Goal: Find specific page/section: Find specific page/section

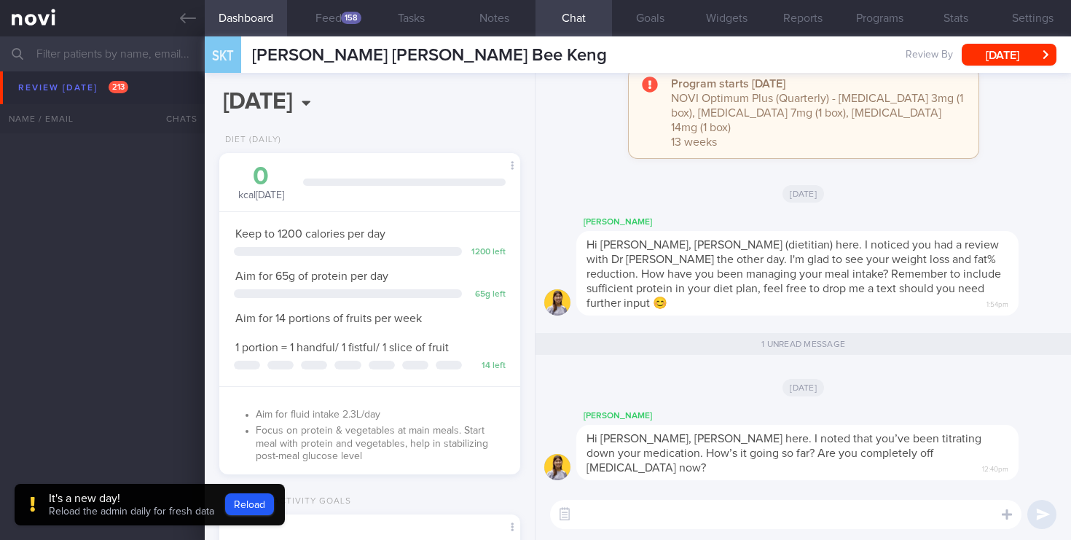
select select "4"
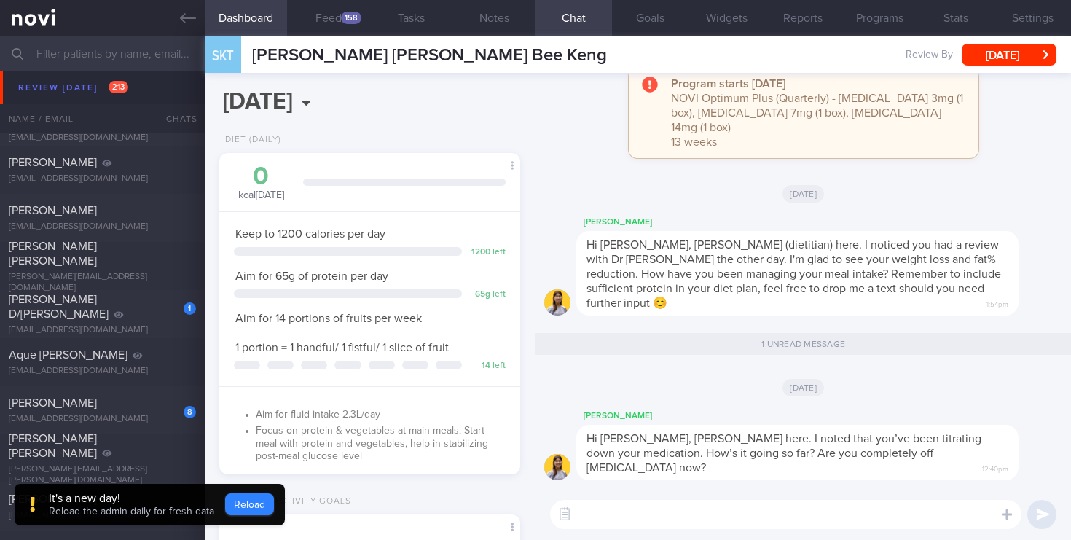
click at [248, 511] on button "Reload" at bounding box center [249, 504] width 49 height 22
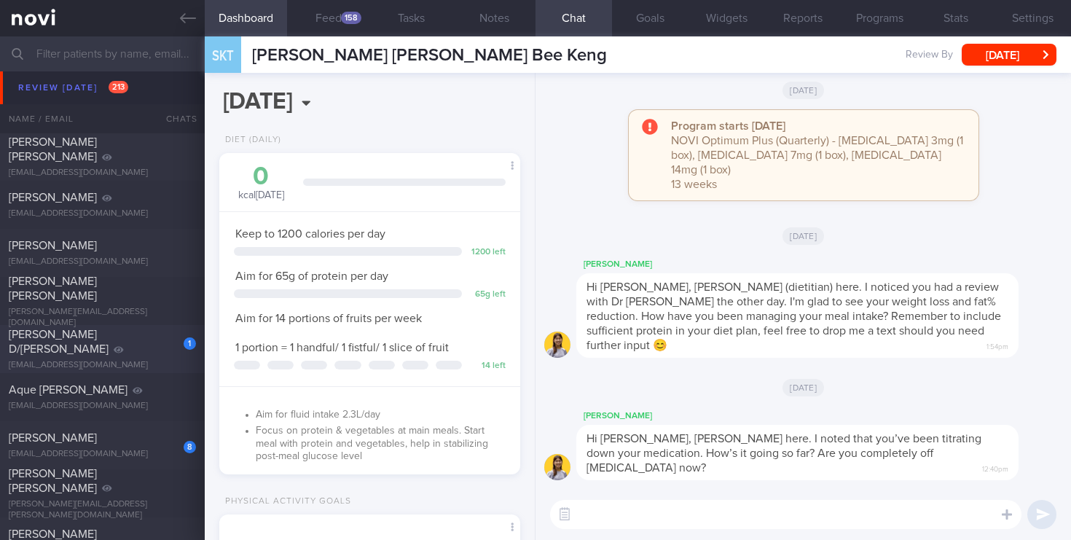
scroll to position [4915, 0]
click at [130, 343] on div "[PERSON_NAME] D/[PERSON_NAME]" at bounding box center [101, 340] width 184 height 29
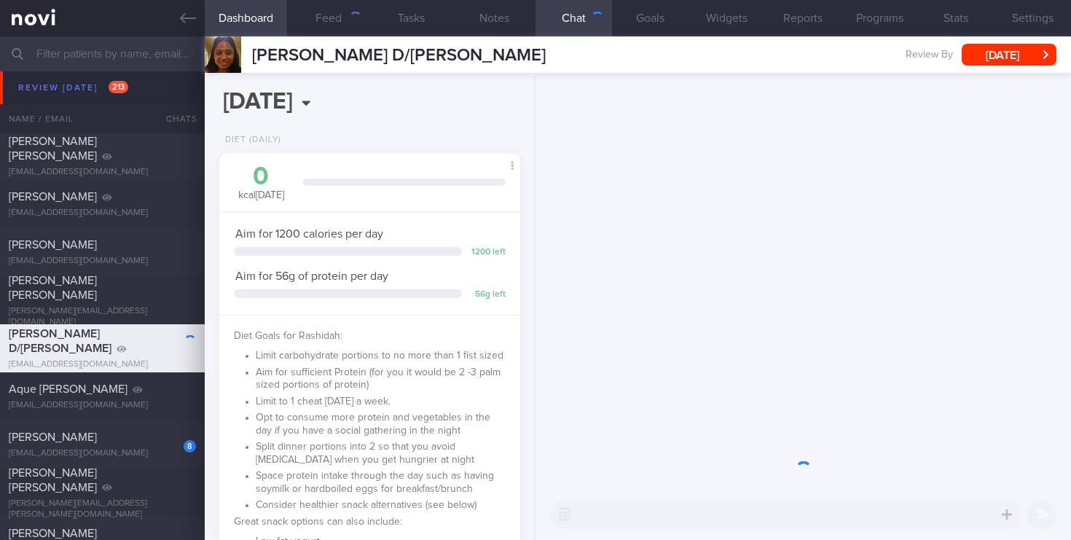
scroll to position [158, 275]
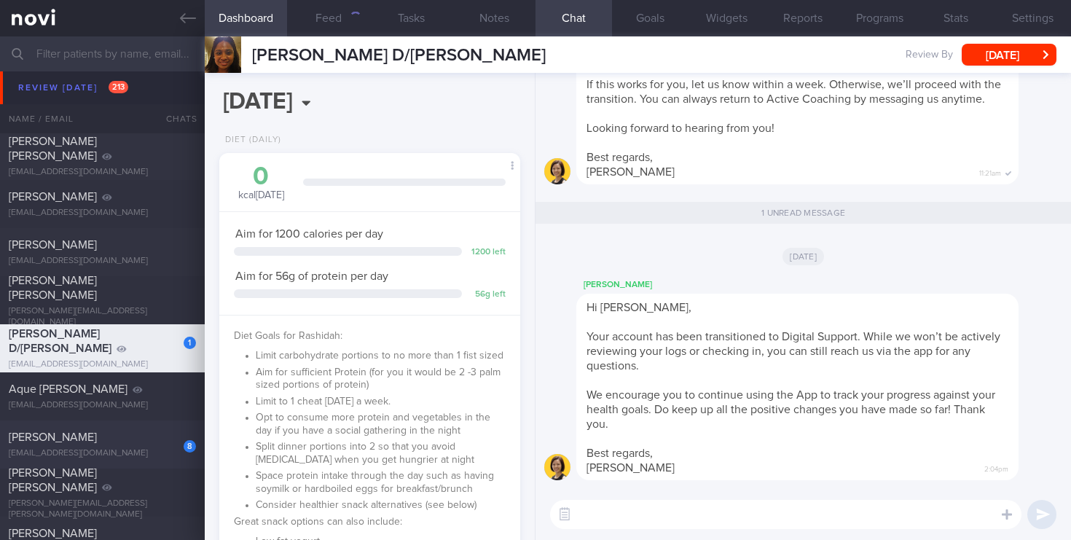
click at [126, 439] on div "[PERSON_NAME]" at bounding box center [101, 437] width 184 height 15
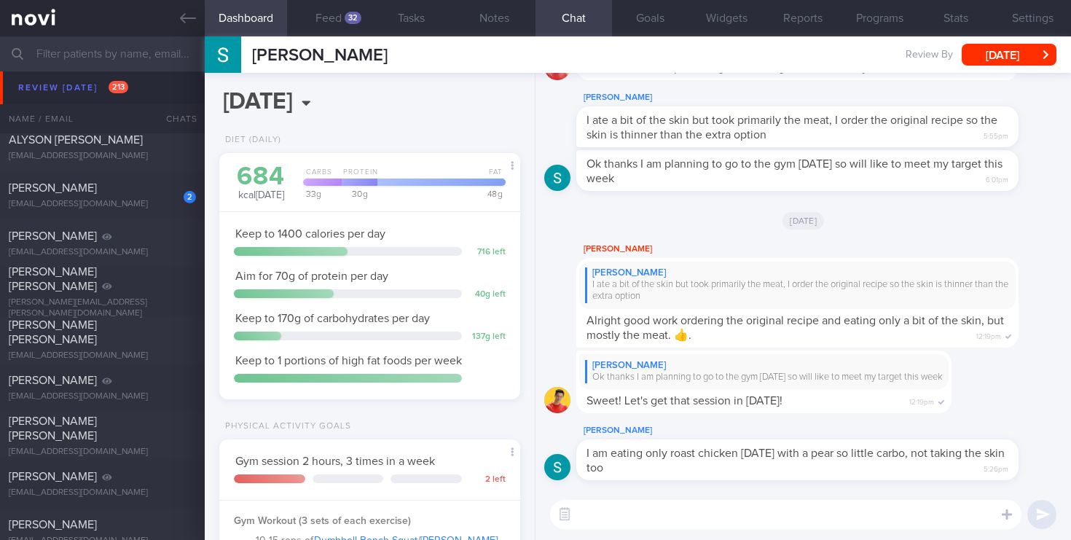
scroll to position [5414, 0]
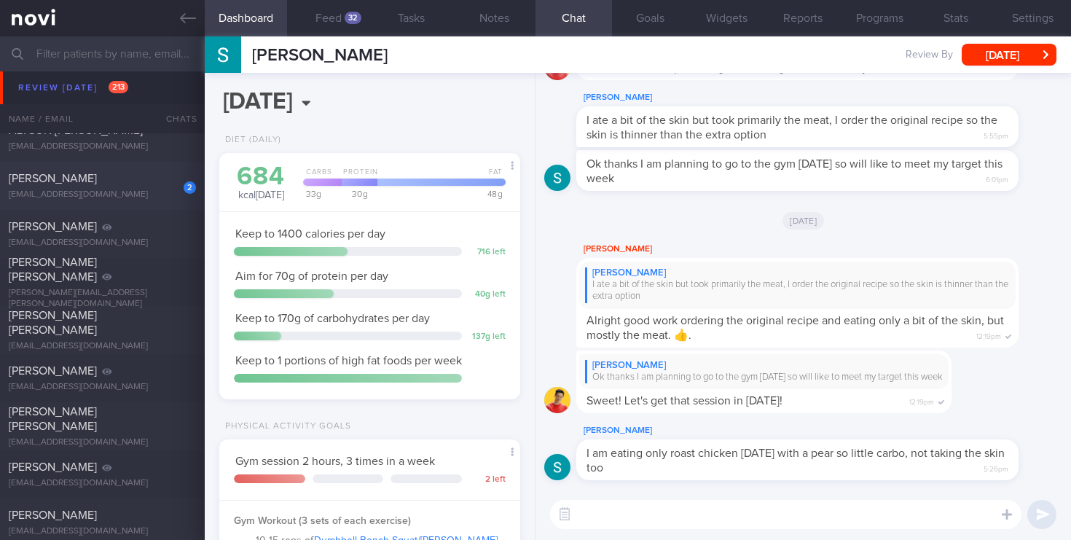
click at [184, 195] on div "[EMAIL_ADDRESS][DOMAIN_NAME]" at bounding box center [102, 194] width 187 height 11
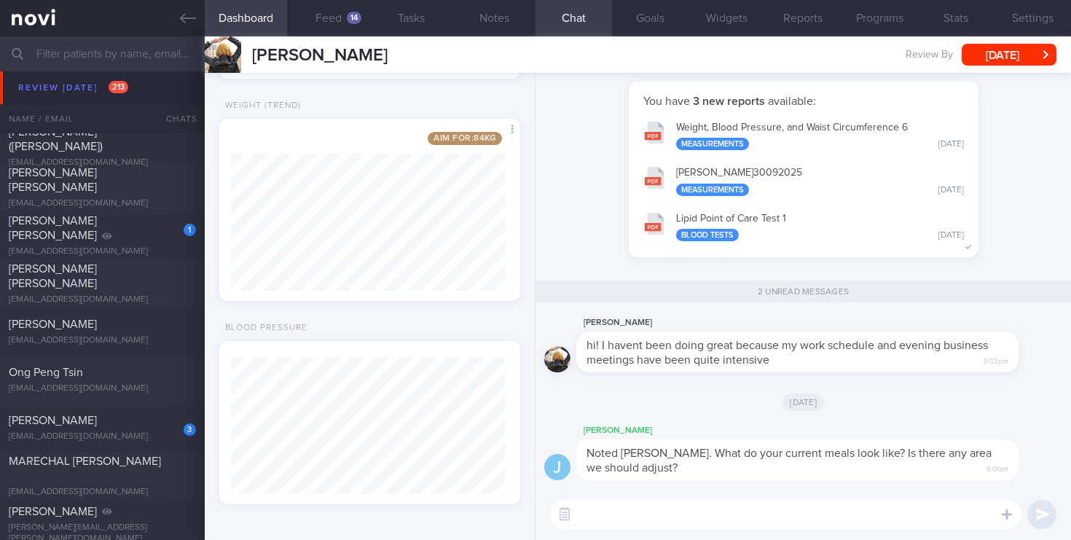
scroll to position [6415, 0]
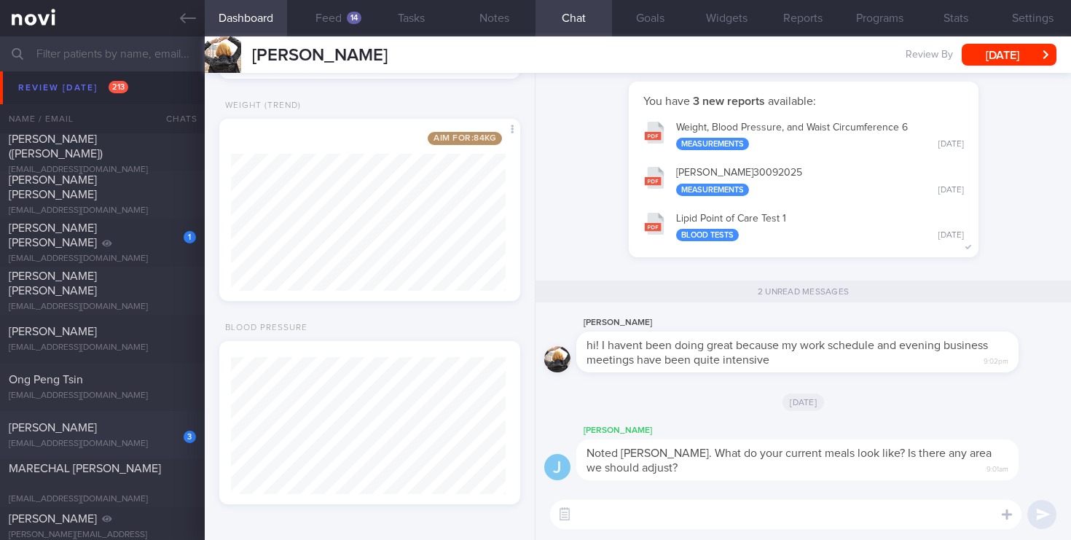
click at [136, 439] on div "[EMAIL_ADDRESS][DOMAIN_NAME]" at bounding box center [102, 444] width 187 height 11
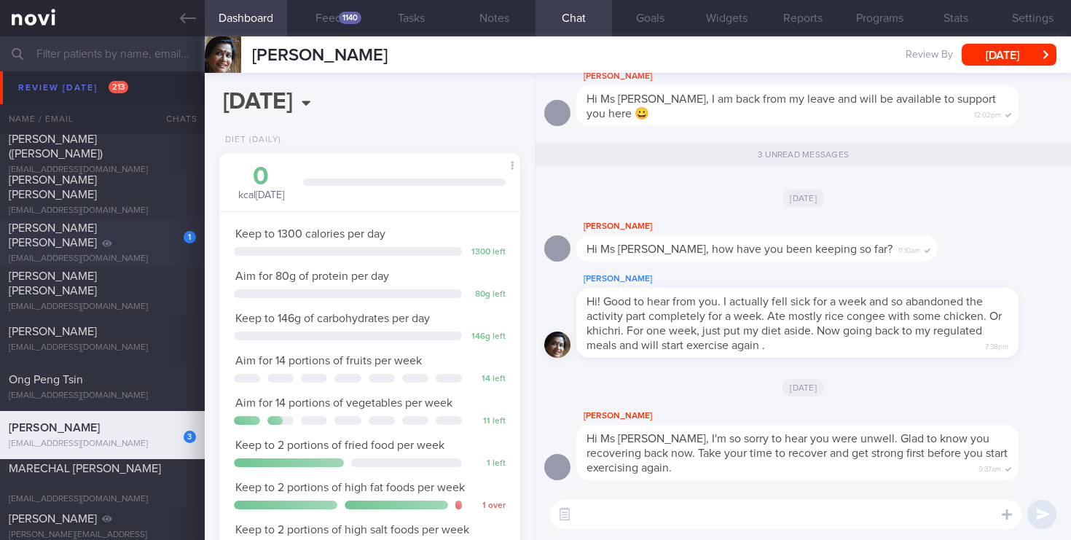
click at [111, 238] on div "[PERSON_NAME] [PERSON_NAME]" at bounding box center [101, 235] width 184 height 29
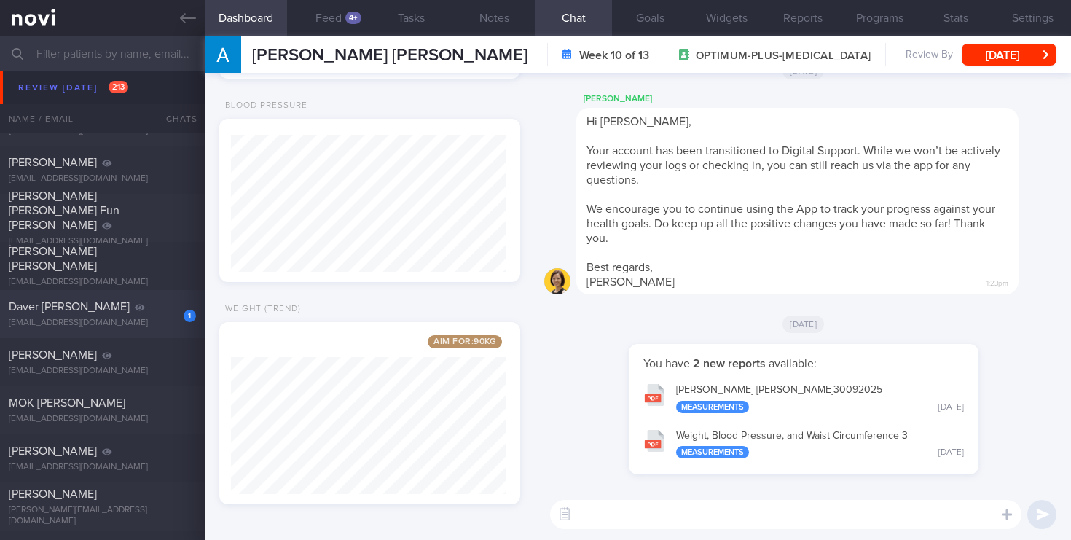
click at [168, 313] on div "1" at bounding box center [180, 310] width 32 height 23
select select "7"
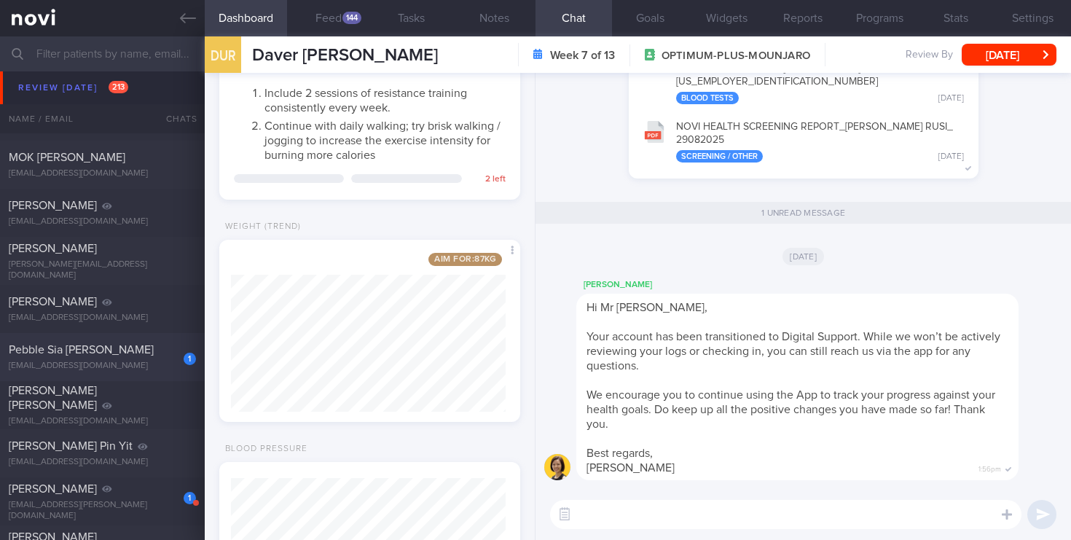
click at [109, 377] on div "1 Pebble Sia [PERSON_NAME] [EMAIL_ADDRESS][DOMAIN_NAME] [DATE] [DATE]" at bounding box center [535, 357] width 1071 height 48
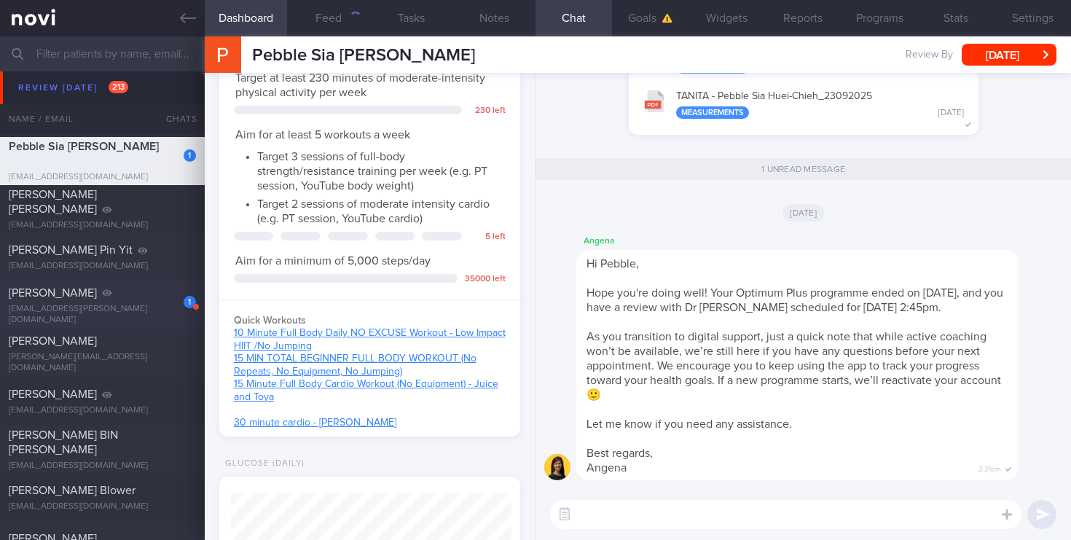
click at [118, 323] on div "1 [PERSON_NAME] [EMAIL_ADDRESS][PERSON_NAME][DOMAIN_NAME] [DATE] –" at bounding box center [535, 305] width 1071 height 48
select select "9"
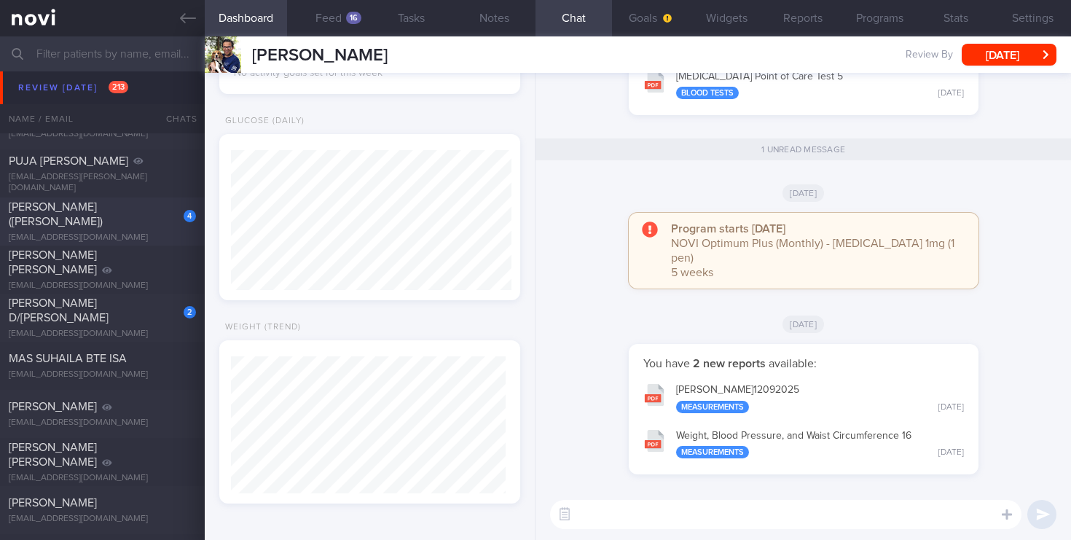
click at [182, 232] on div "[EMAIL_ADDRESS][DOMAIN_NAME]" at bounding box center [102, 237] width 187 height 11
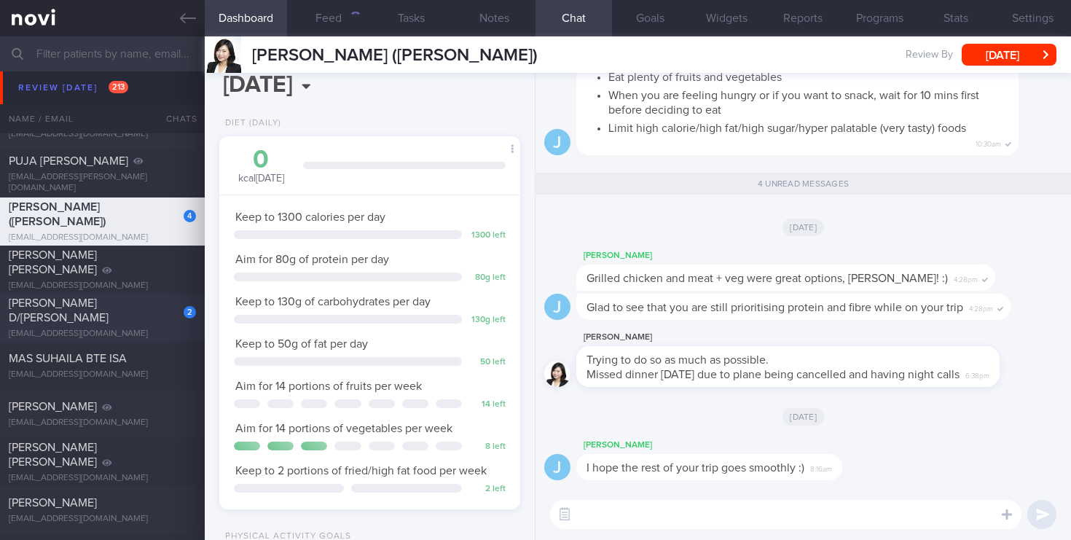
click at [146, 312] on div "[PERSON_NAME] D/[PERSON_NAME]" at bounding box center [101, 310] width 184 height 29
select select "8"
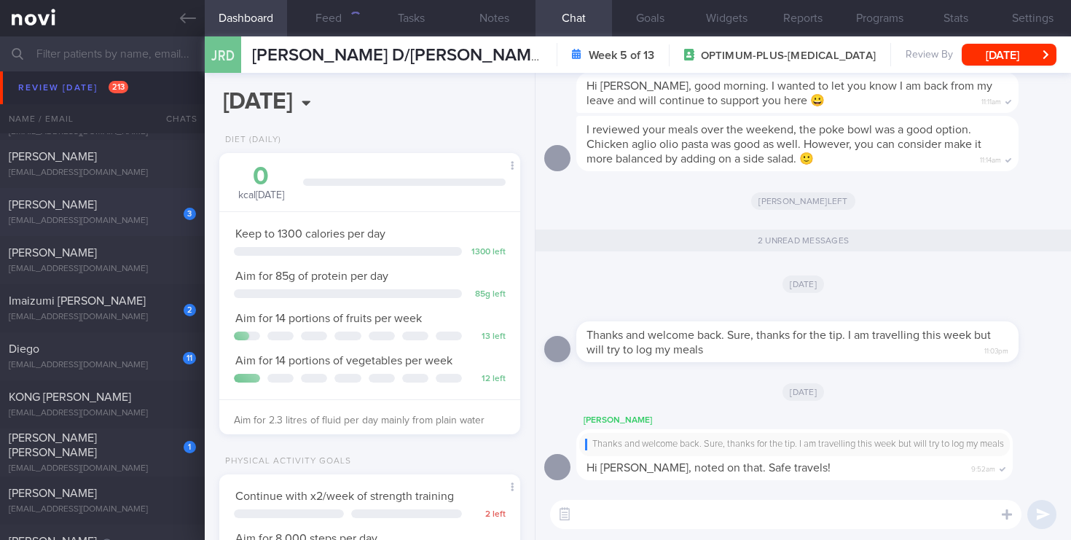
click at [152, 231] on div "3 [PERSON_NAME] [EMAIL_ADDRESS][DOMAIN_NAME] [DATE] [DATE] OPTIMUM-PLUS-MOUNJARO" at bounding box center [535, 212] width 1071 height 48
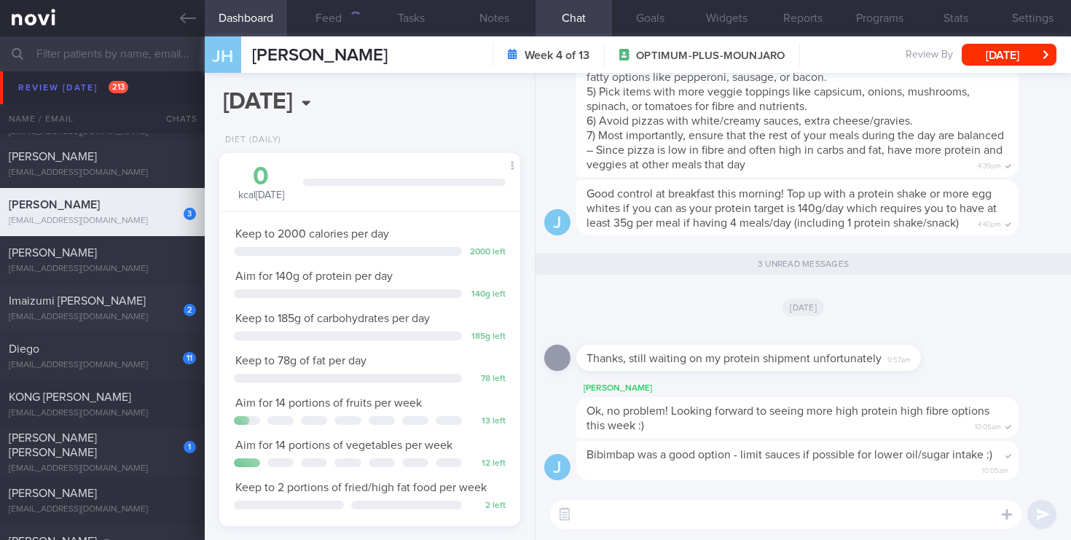
click at [159, 324] on div "2 Imaizumi [PERSON_NAME] [EMAIL_ADDRESS][DOMAIN_NAME] [DATE] [DATE] OPTIMUM-PLU…" at bounding box center [535, 308] width 1071 height 48
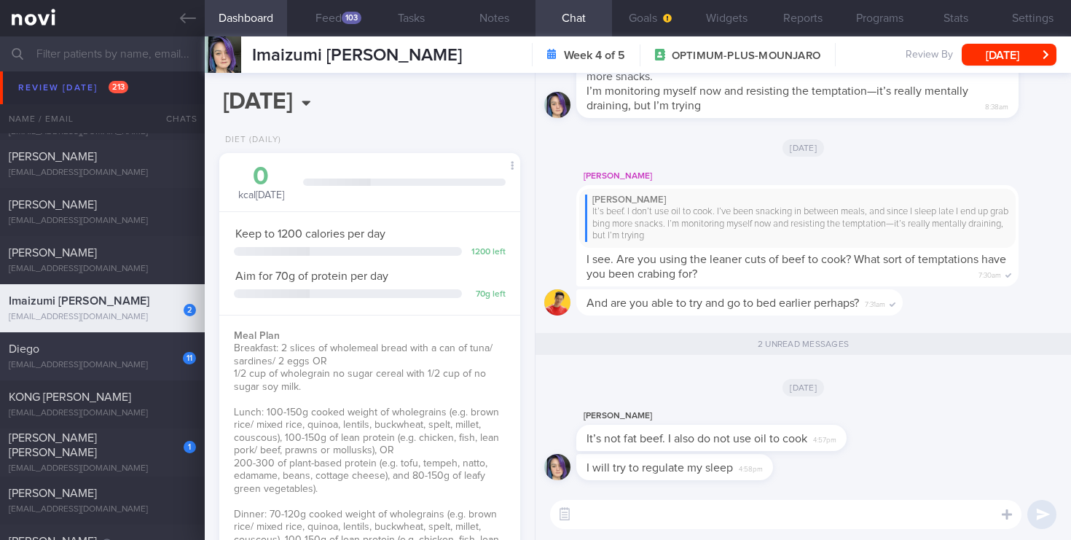
click at [170, 366] on div "[EMAIL_ADDRESS][DOMAIN_NAME]" at bounding box center [102, 365] width 187 height 11
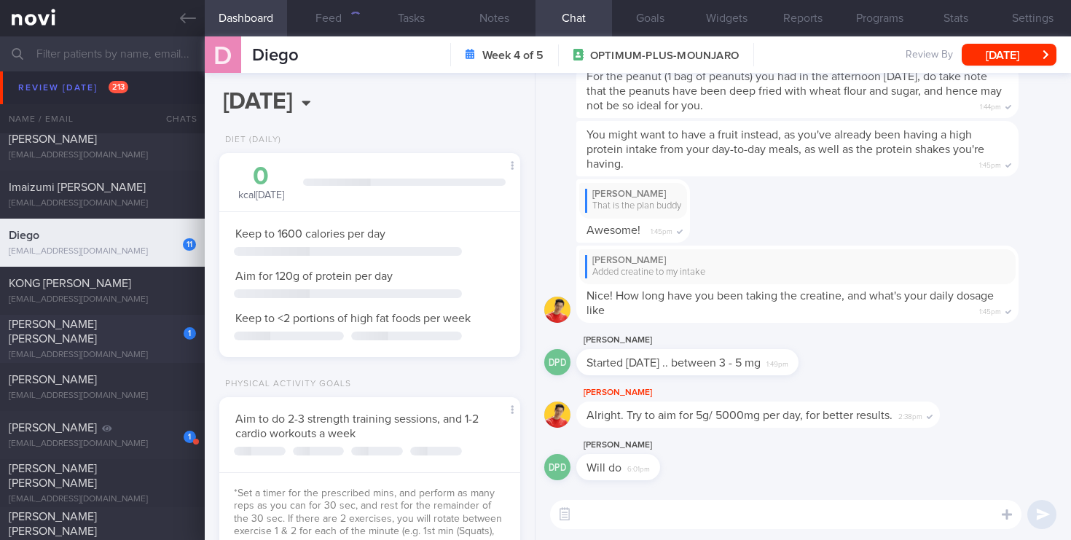
click at [173, 332] on div "1" at bounding box center [180, 328] width 32 height 23
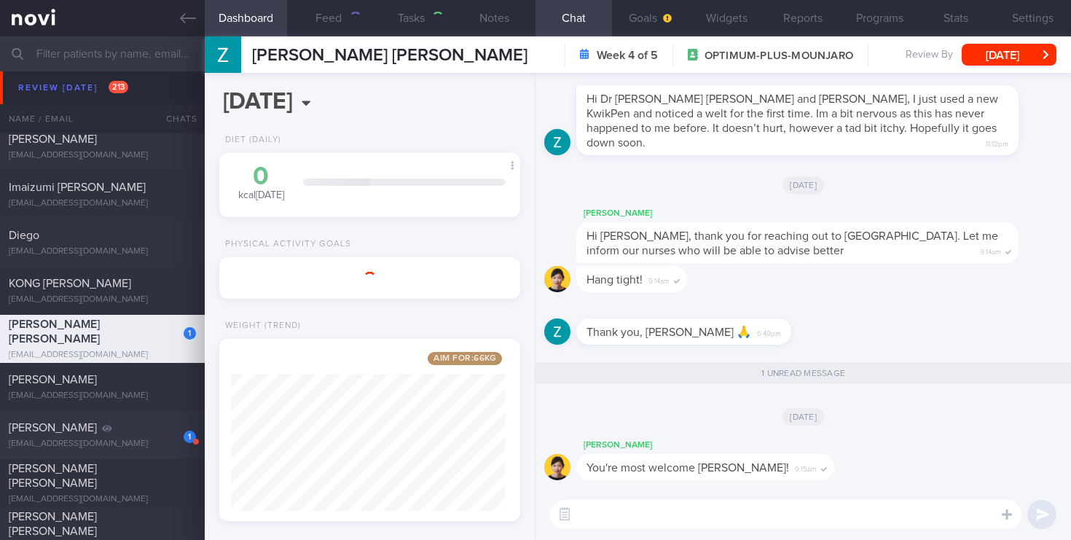
click at [117, 455] on div "1 [PERSON_NAME] [EMAIL_ADDRESS][DOMAIN_NAME] [DATE] [DATE] OPTIMUM-PLUS-MOUNJARO" at bounding box center [535, 435] width 1071 height 48
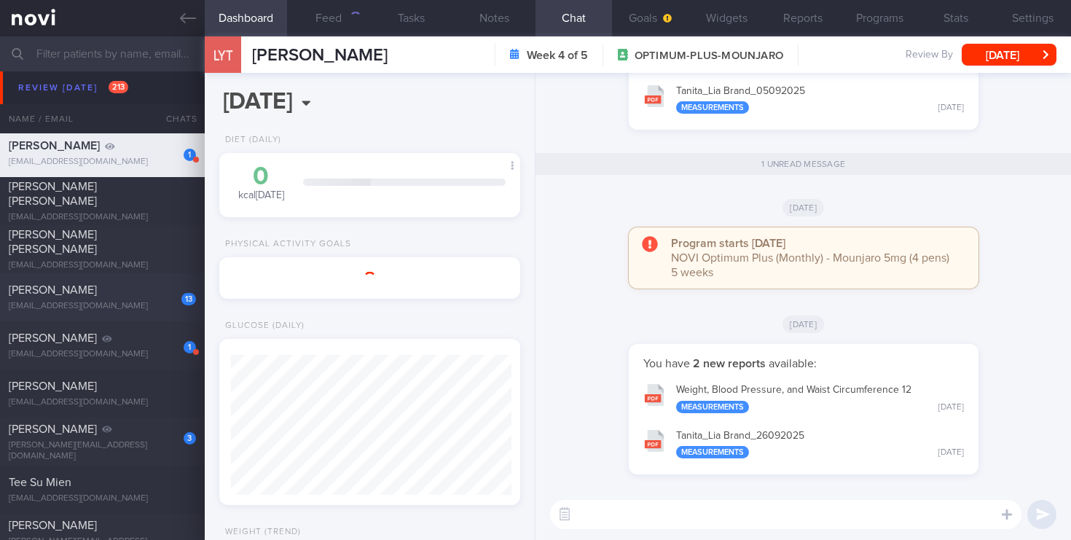
click at [176, 303] on div "13" at bounding box center [179, 294] width 34 height 23
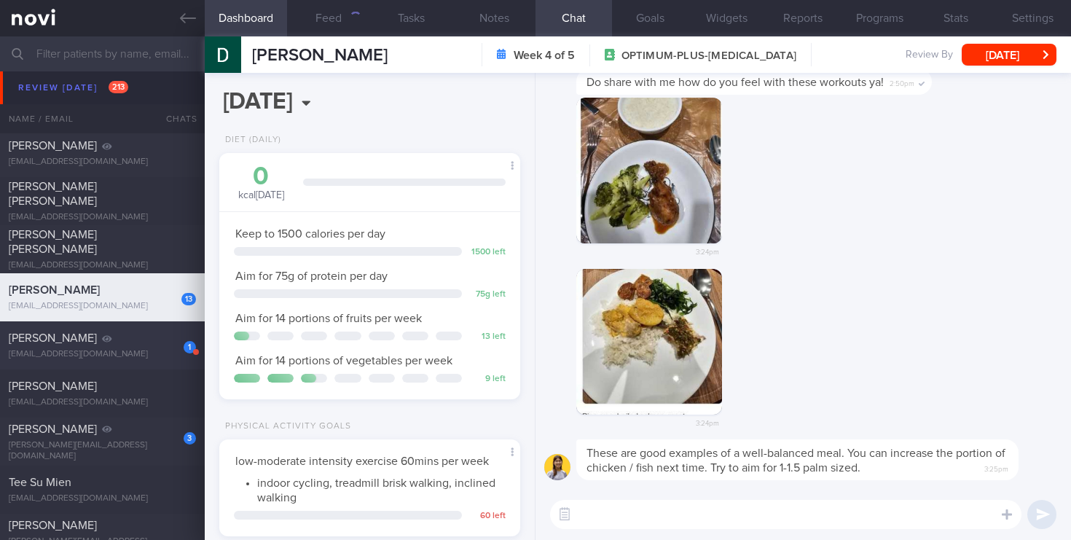
click at [179, 343] on div "1" at bounding box center [180, 342] width 32 height 23
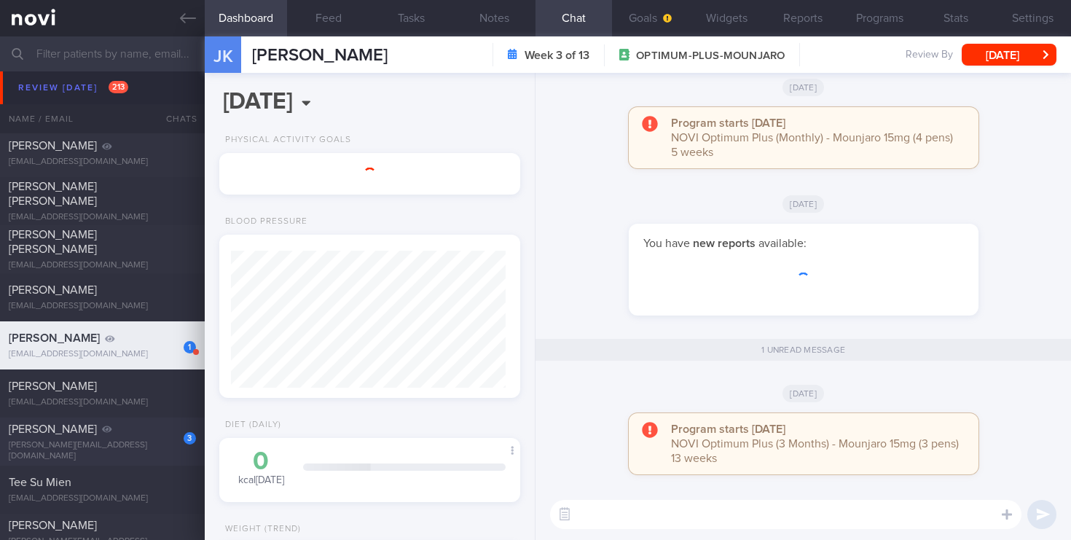
click at [178, 438] on div "3" at bounding box center [180, 433] width 32 height 23
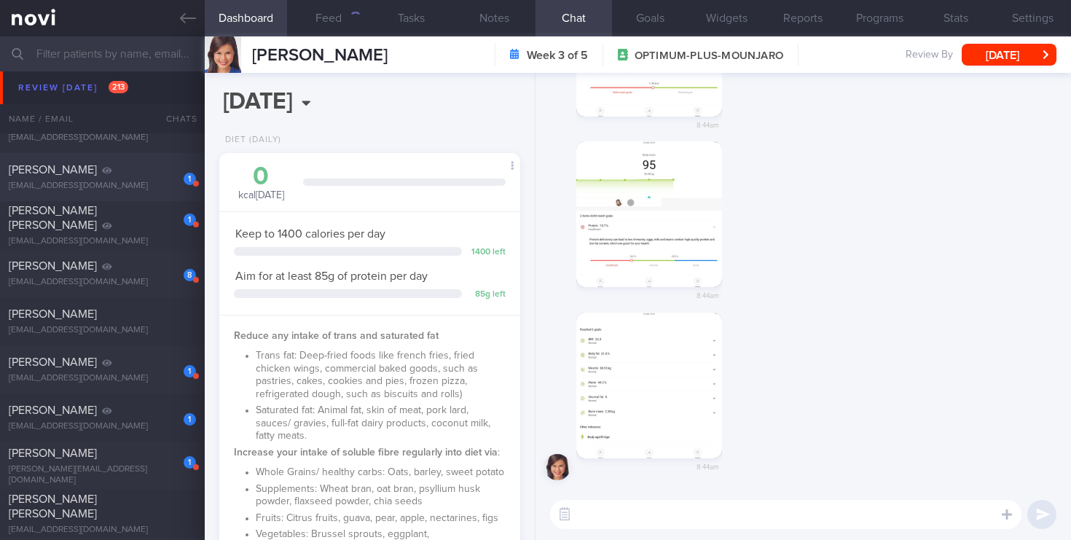
click at [169, 184] on div "1" at bounding box center [180, 173] width 32 height 23
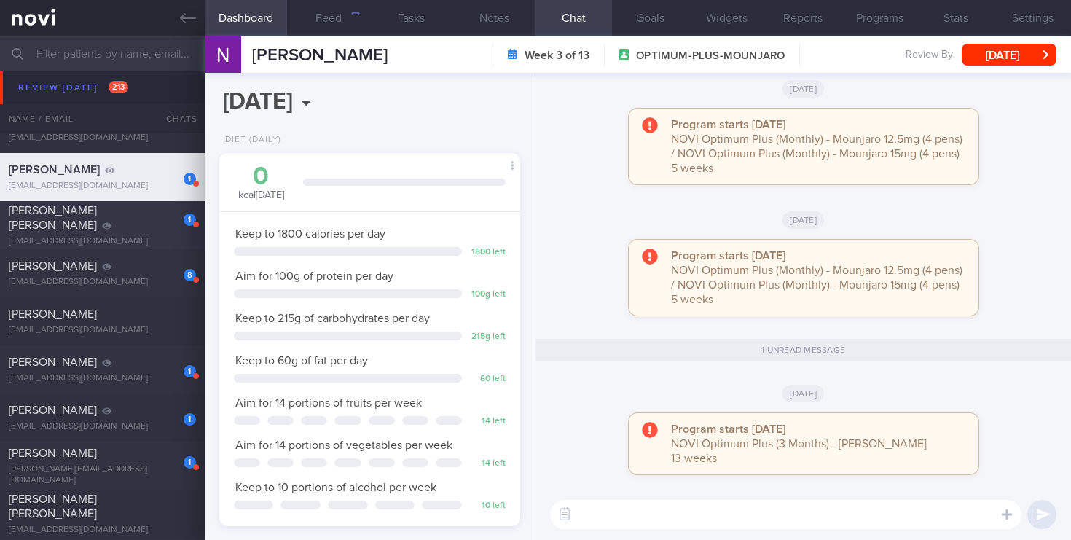
click at [160, 241] on div "1 [PERSON_NAME] [PERSON_NAME] [EMAIL_ADDRESS][DOMAIN_NAME] [DATE][DATE] OPTIMUM…" at bounding box center [535, 225] width 1071 height 48
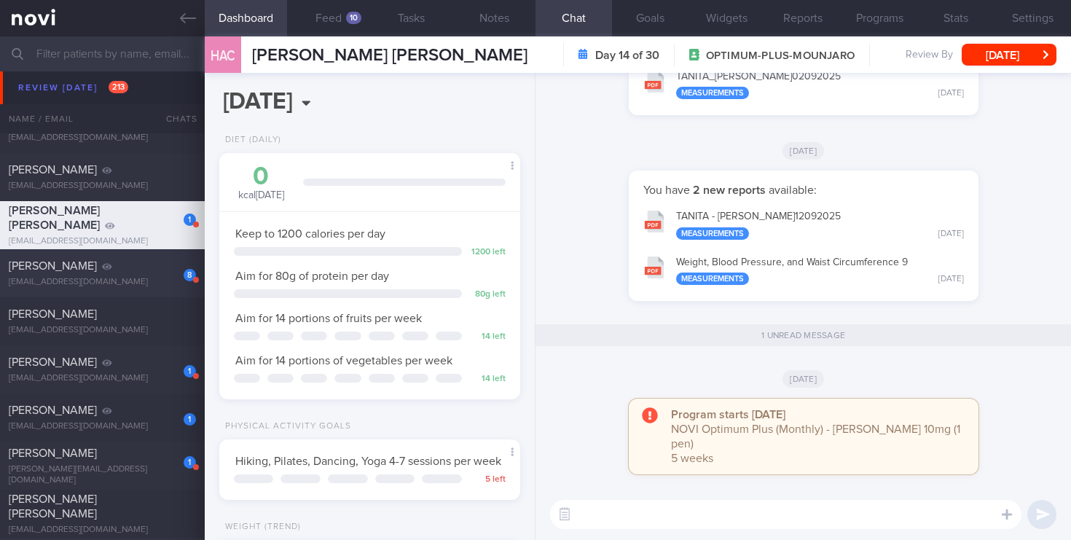
click at [138, 271] on div "[PERSON_NAME]" at bounding box center [101, 266] width 184 height 15
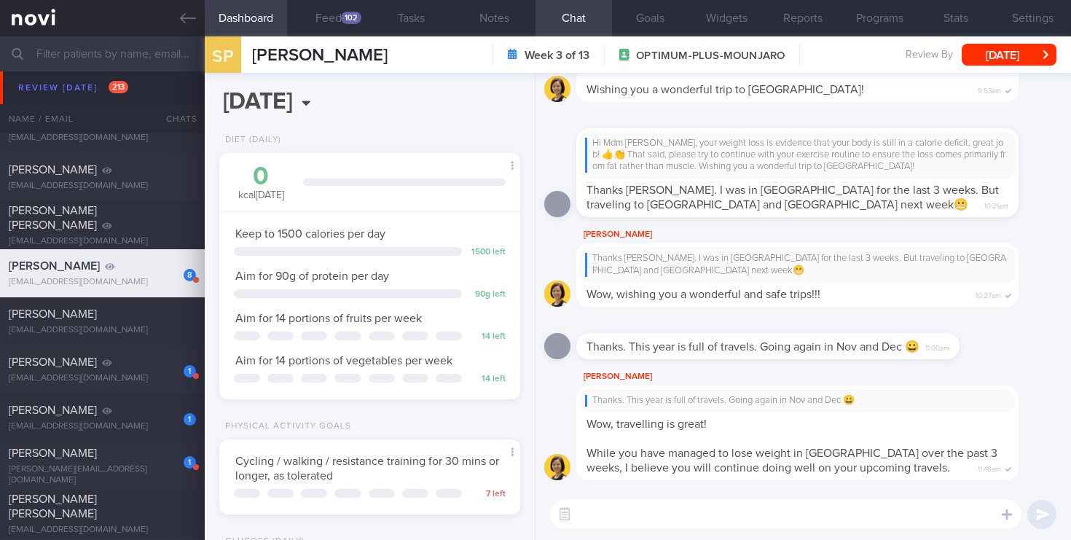
click at [162, 370] on div "1 [PERSON_NAME] [EMAIL_ADDRESS][DOMAIN_NAME]" at bounding box center [102, 369] width 205 height 29
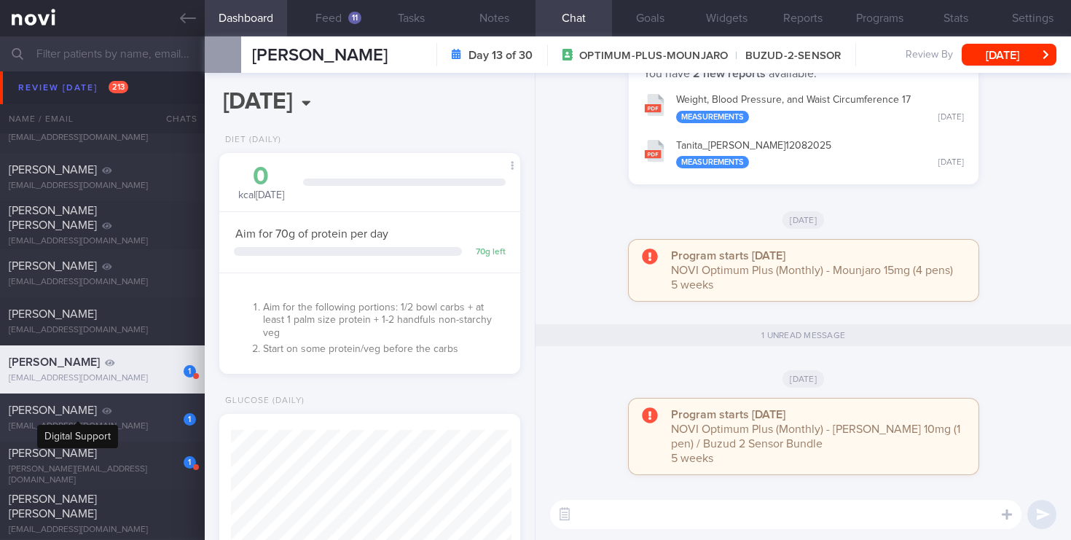
click at [102, 413] on icon at bounding box center [106, 410] width 9 height 7
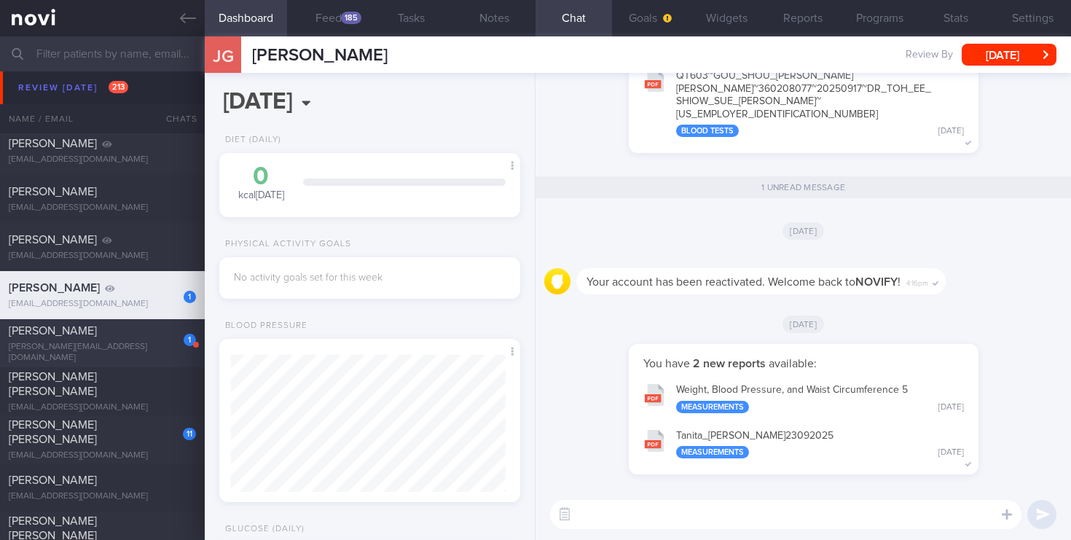
click at [164, 344] on div "1" at bounding box center [180, 334] width 32 height 23
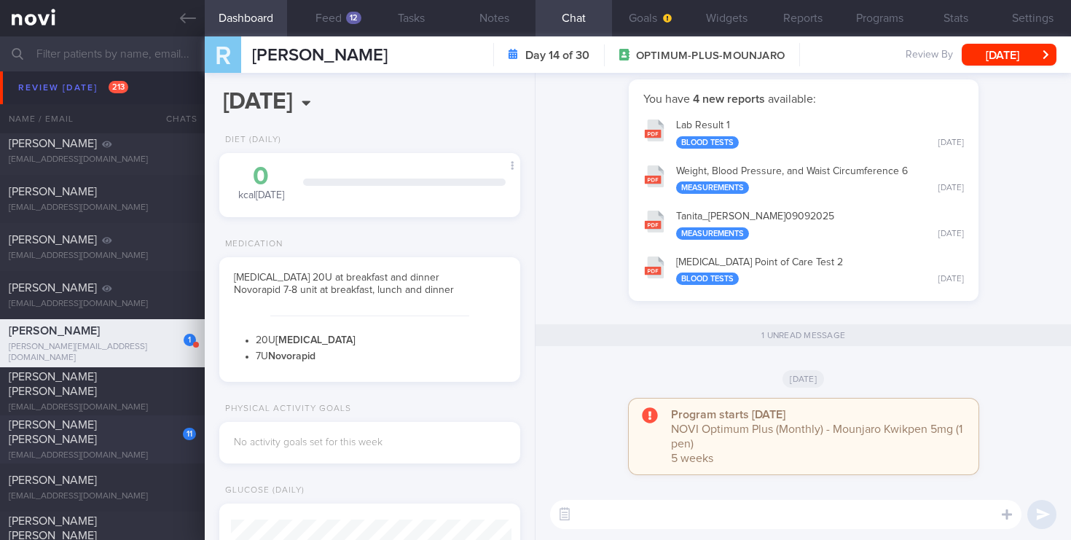
click at [99, 454] on div "11 [PERSON_NAME] [PERSON_NAME] [EMAIL_ADDRESS][DOMAIN_NAME] [DATE] [DATE]" at bounding box center [535, 439] width 1071 height 48
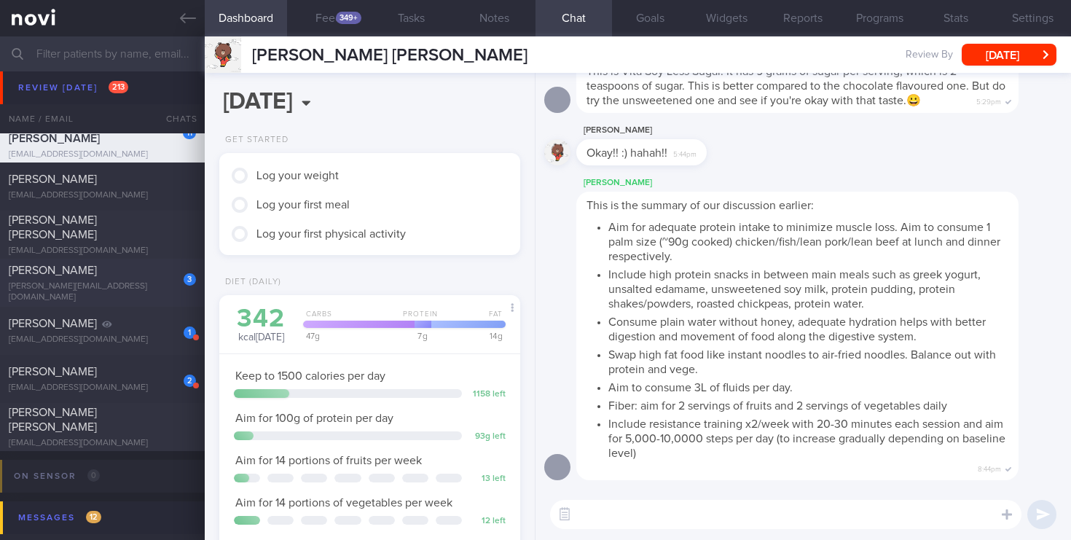
click at [102, 285] on div "3 [PERSON_NAME] [EMAIL_ADDRESS][DOMAIN_NAME]" at bounding box center [102, 283] width 205 height 40
select select "8"
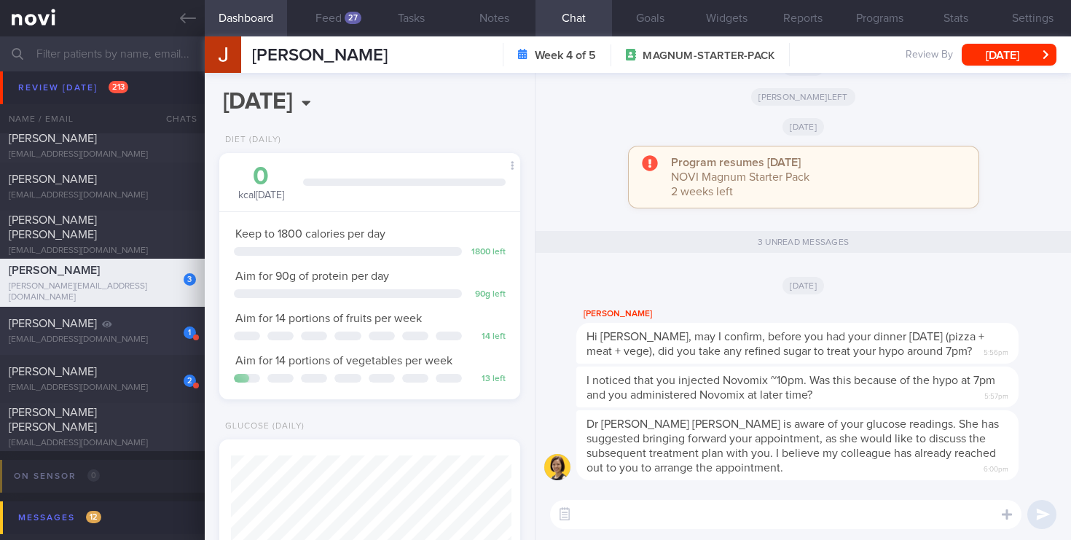
click at [162, 351] on div "1 [PERSON_NAME] [EMAIL_ADDRESS][DOMAIN_NAME] [DATE] [DATE] OPTIMUM-PLUS-MOUNJARO" at bounding box center [535, 331] width 1071 height 48
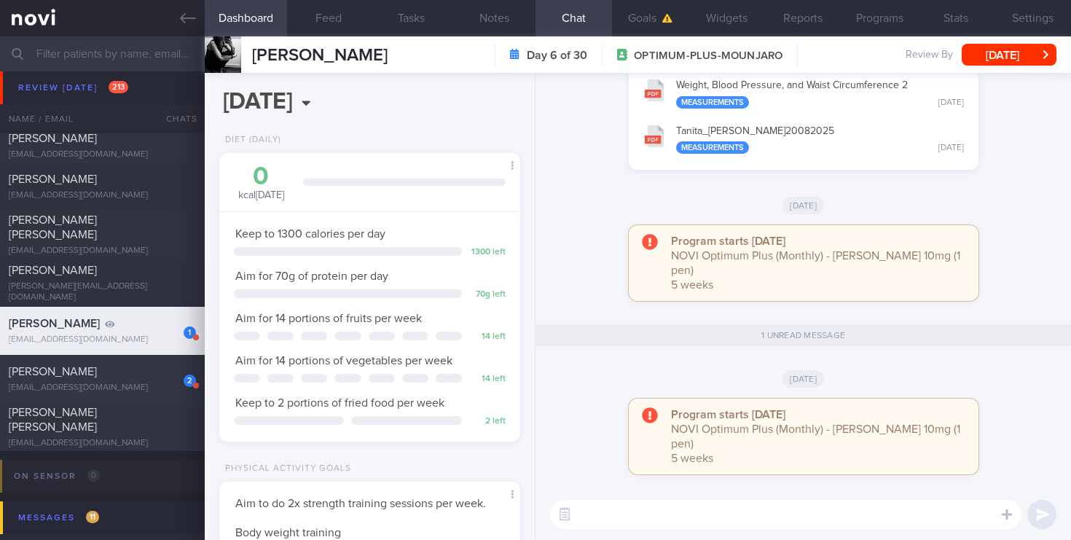
click at [115, 391] on div "[EMAIL_ADDRESS][DOMAIN_NAME]" at bounding box center [102, 388] width 187 height 11
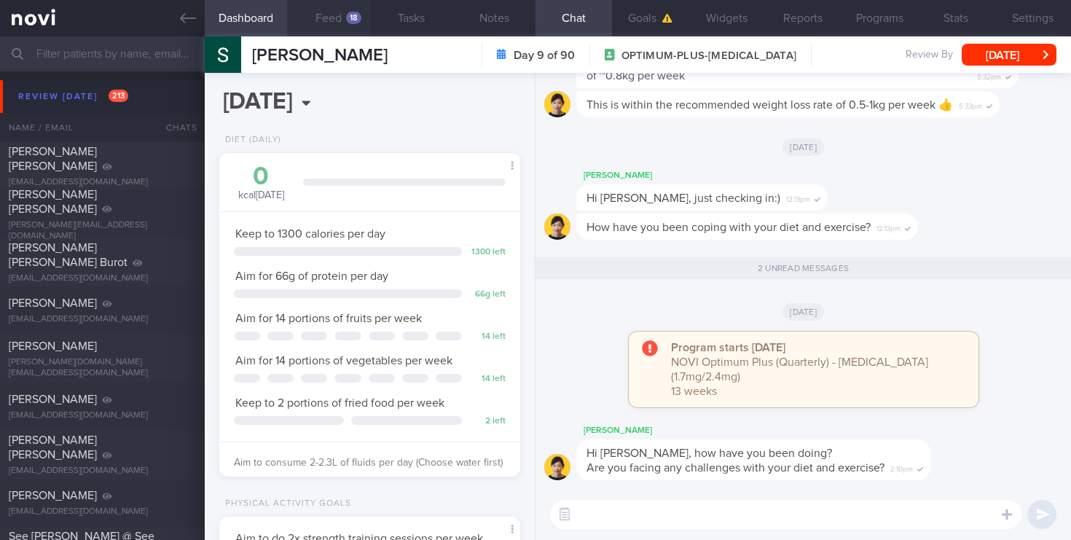
click at [332, 31] on button "Feed 18" at bounding box center [328, 18] width 83 height 36
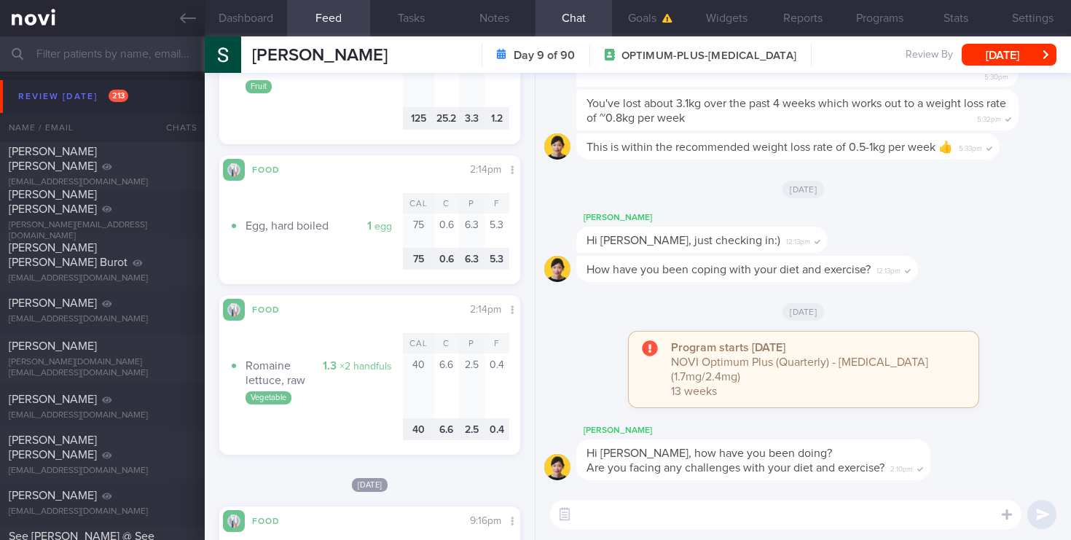
scroll to position [6298, 0]
